Goal: Find specific page/section: Find specific page/section

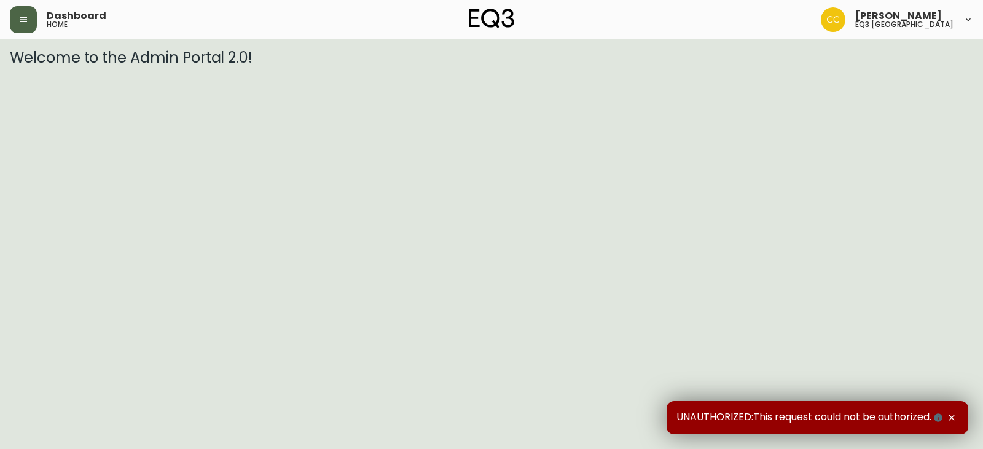
click at [33, 27] on button "button" at bounding box center [23, 19] width 27 height 27
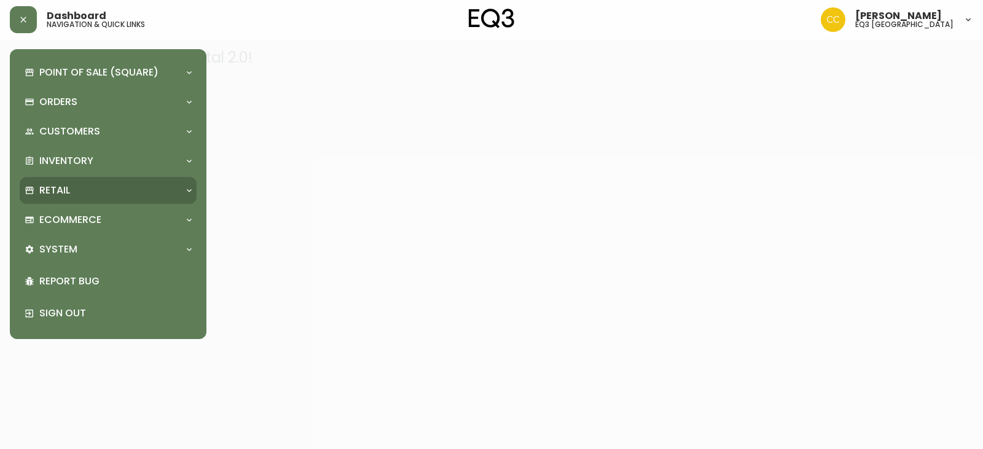
click at [68, 187] on p "Retail" at bounding box center [54, 191] width 31 height 14
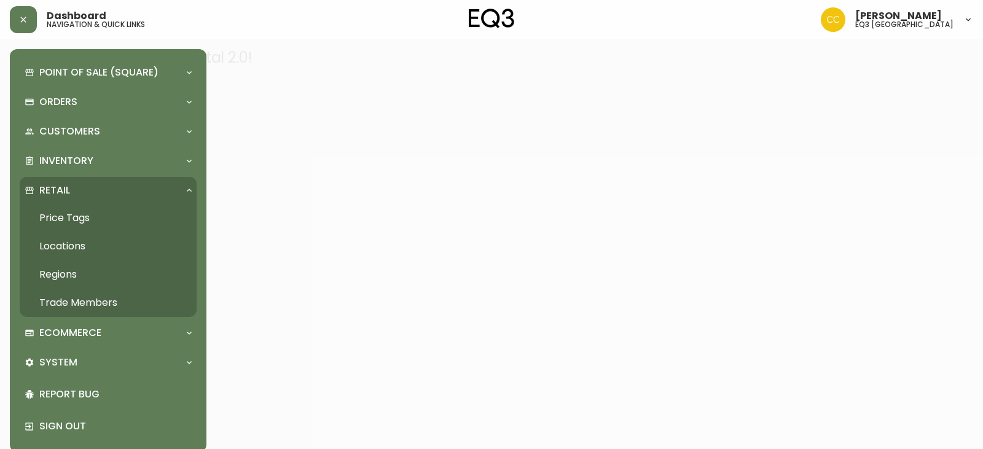
click at [74, 215] on link "Price Tags" at bounding box center [108, 218] width 177 height 28
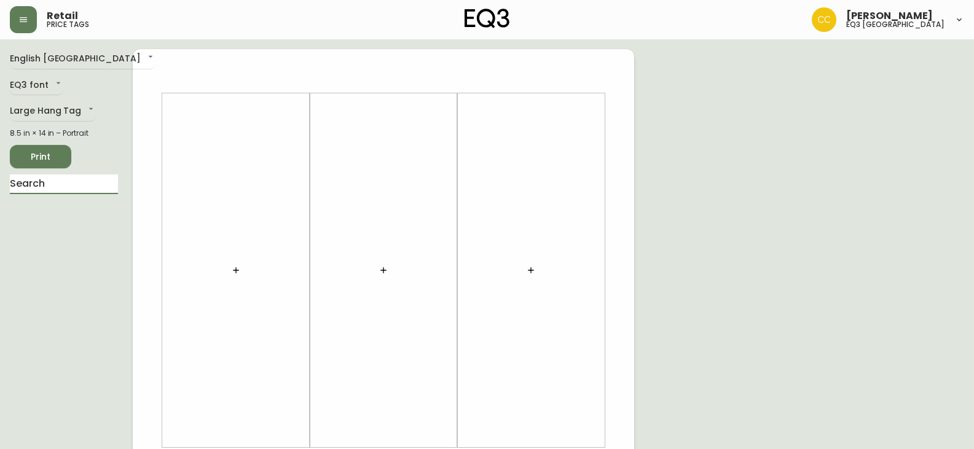
drag, startPoint x: 58, startPoint y: 181, endPoint x: 0, endPoint y: 178, distance: 57.9
click at [0, 178] on main "English [GEOGRAPHIC_DATA] en_CA EQ3 font EQ3 Large Hang Tag large 8.5 in × 14 i…" at bounding box center [487, 457] width 974 height 836
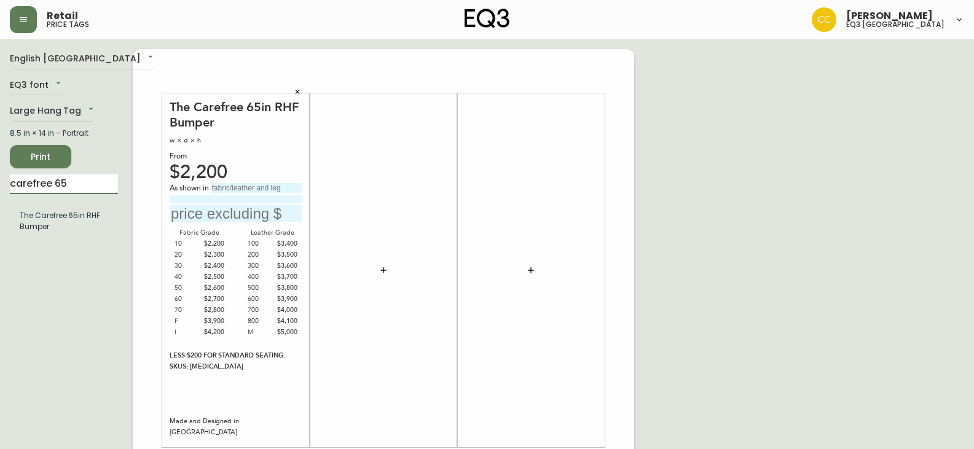
click at [85, 183] on input "carefree 65" at bounding box center [64, 185] width 108 height 20
drag, startPoint x: 106, startPoint y: 187, endPoint x: 49, endPoint y: 195, distance: 57.0
click at [49, 195] on div "carefree 65in lhf" at bounding box center [64, 193] width 108 height 36
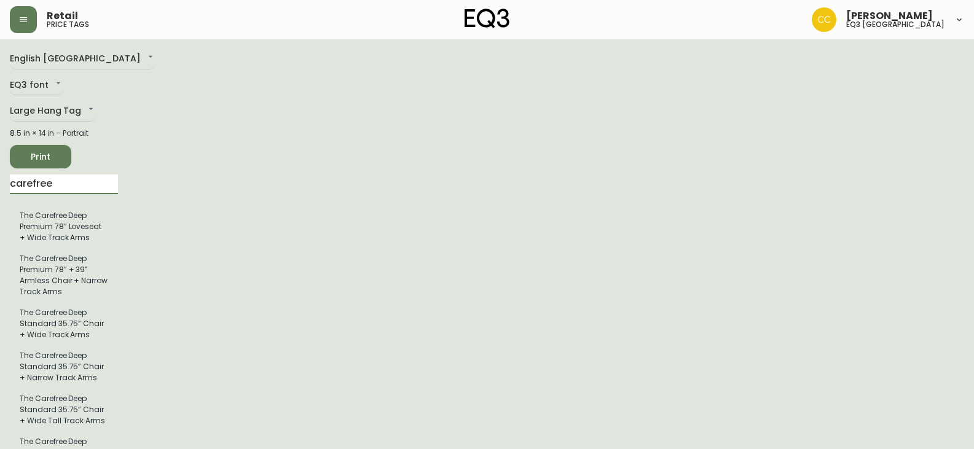
drag, startPoint x: 73, startPoint y: 184, endPoint x: 0, endPoint y: 178, distance: 73.3
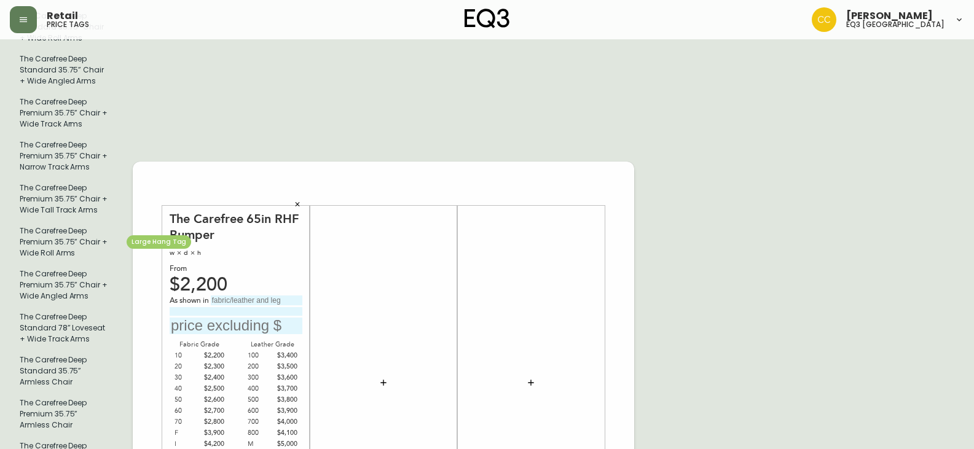
scroll to position [430, 0]
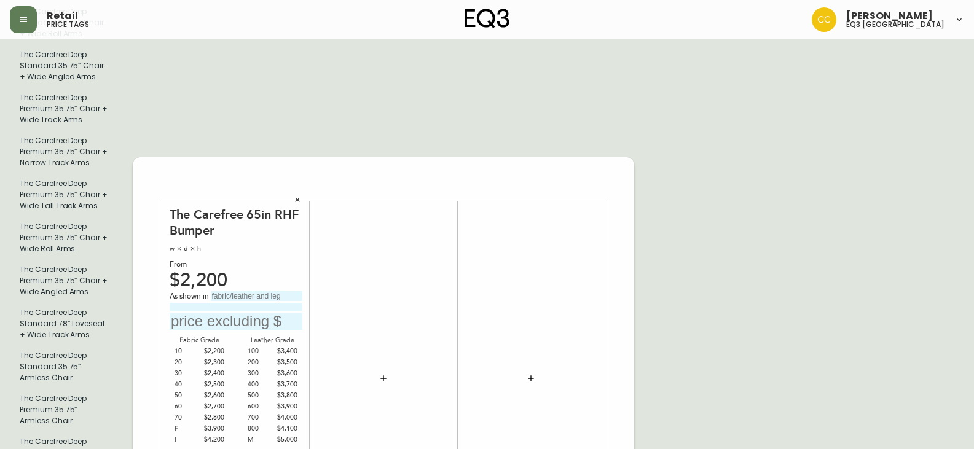
type input "the carefree"
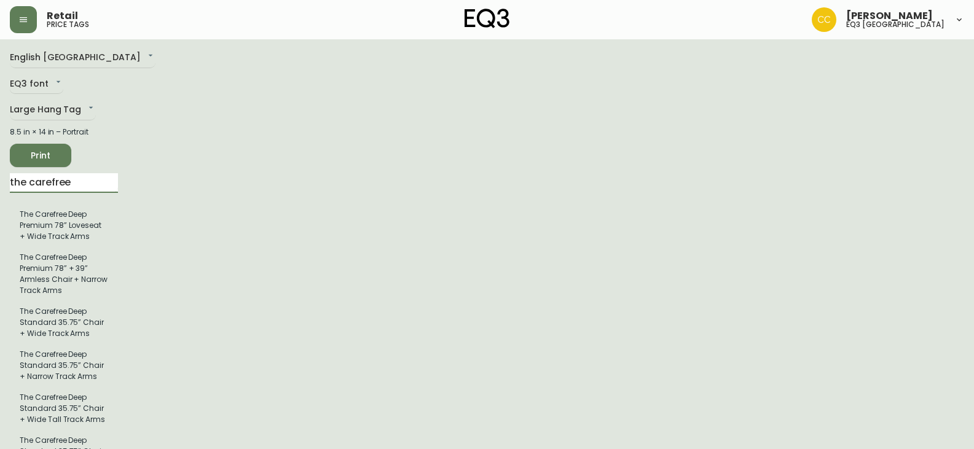
scroll to position [0, 0]
